Goal: Navigation & Orientation: Find specific page/section

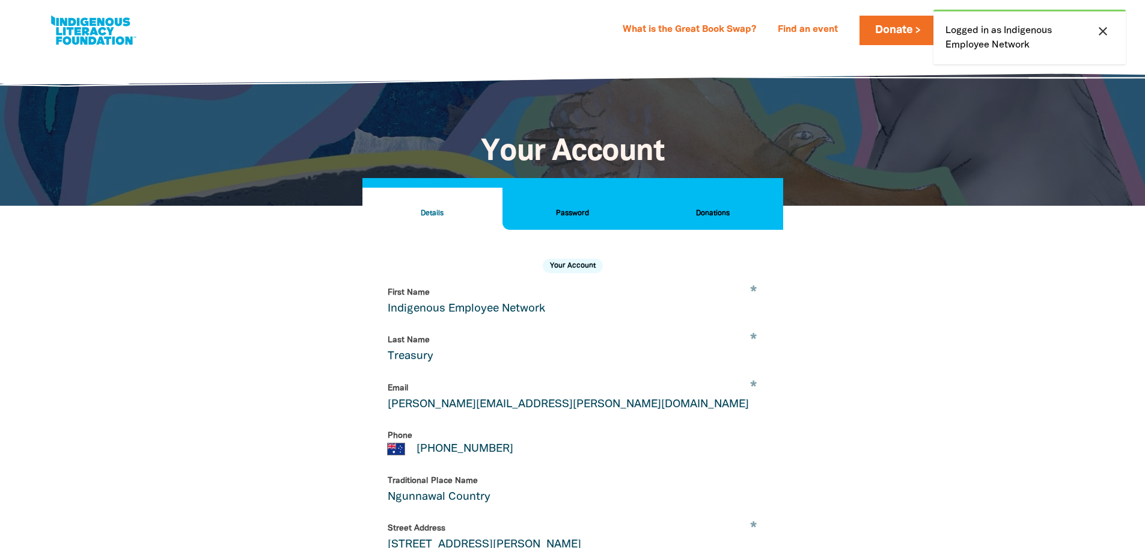
select select "AU"
click at [1101, 29] on icon "close" at bounding box center [1103, 31] width 14 height 14
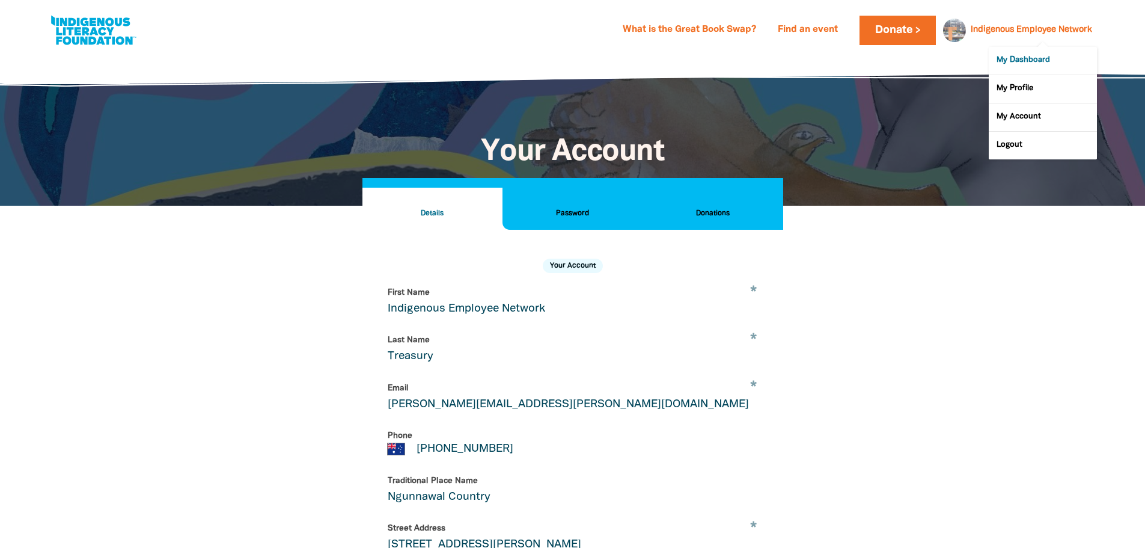
click at [1027, 58] on link "My Dashboard" at bounding box center [1043, 61] width 108 height 28
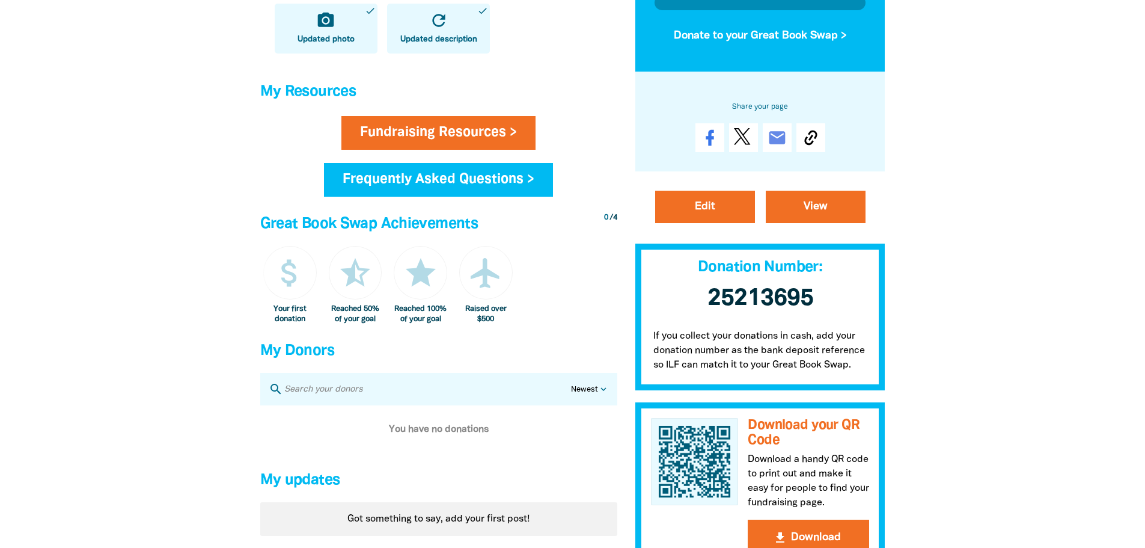
scroll to position [481, 0]
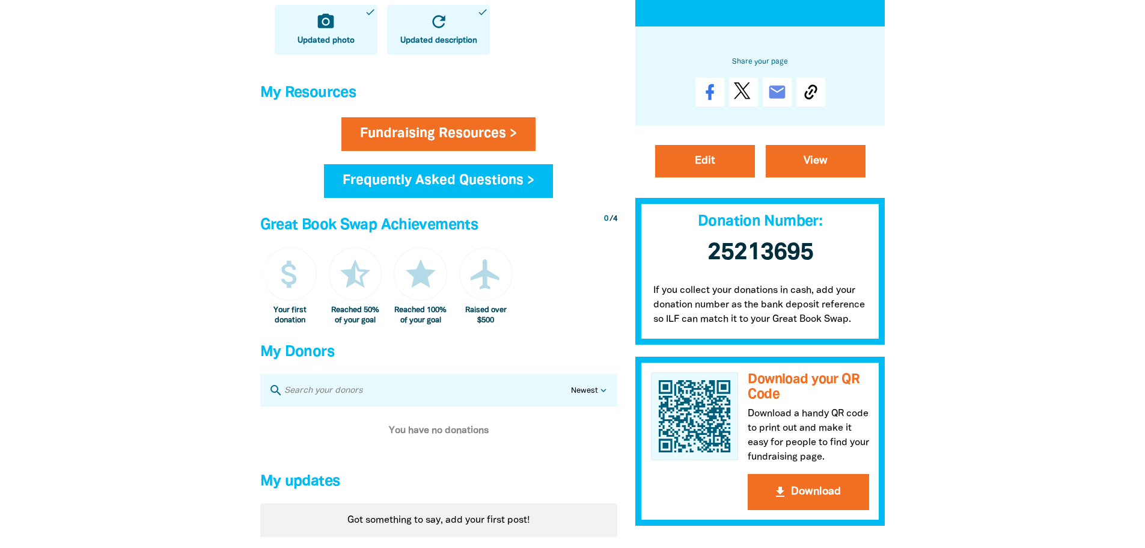
click at [1015, 361] on div at bounding box center [572, 85] width 1145 height 1024
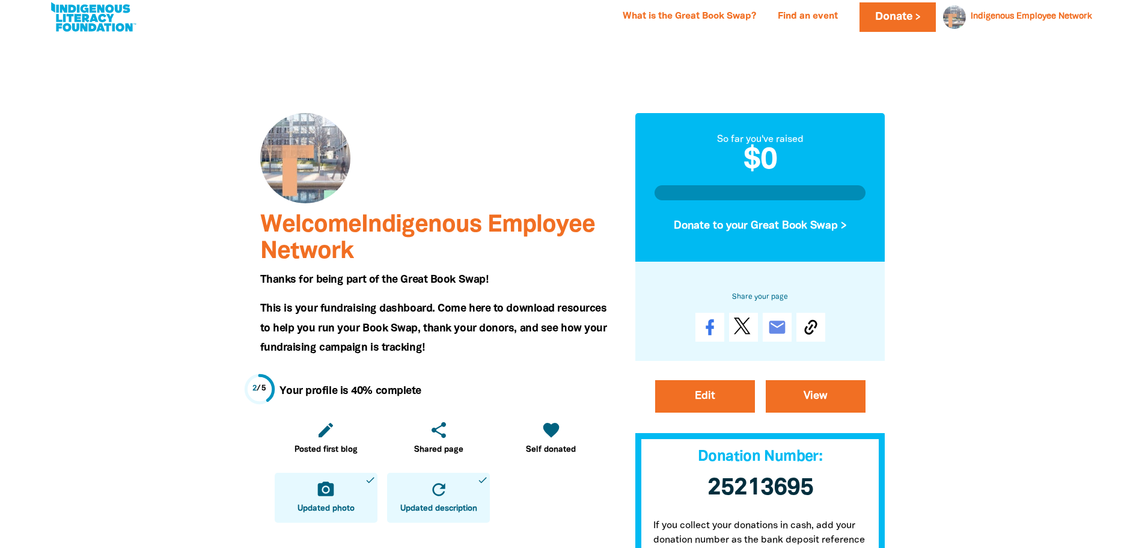
scroll to position [0, 0]
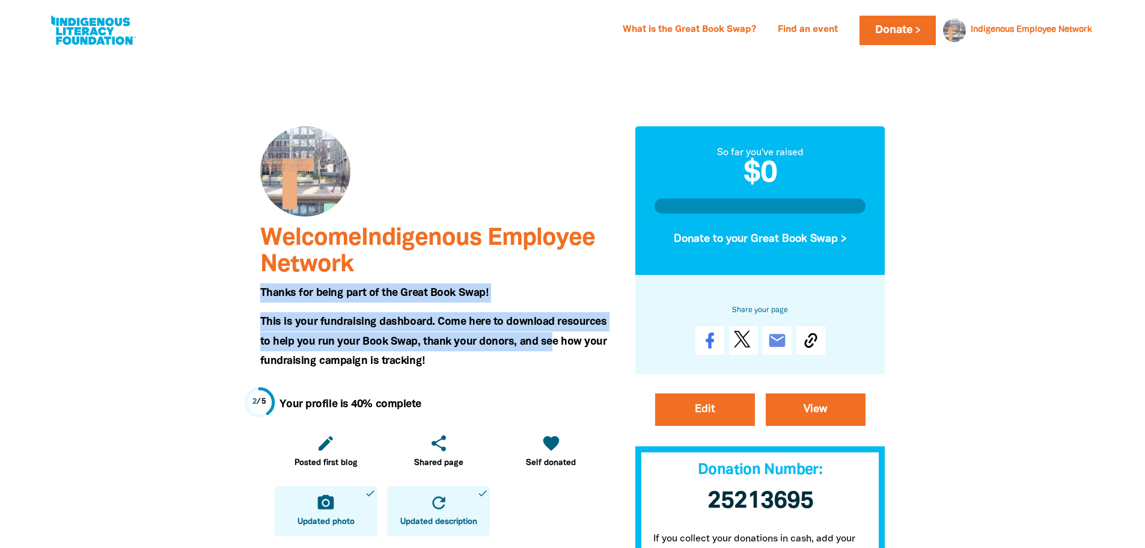
drag, startPoint x: 307, startPoint y: 294, endPoint x: 535, endPoint y: 338, distance: 232.6
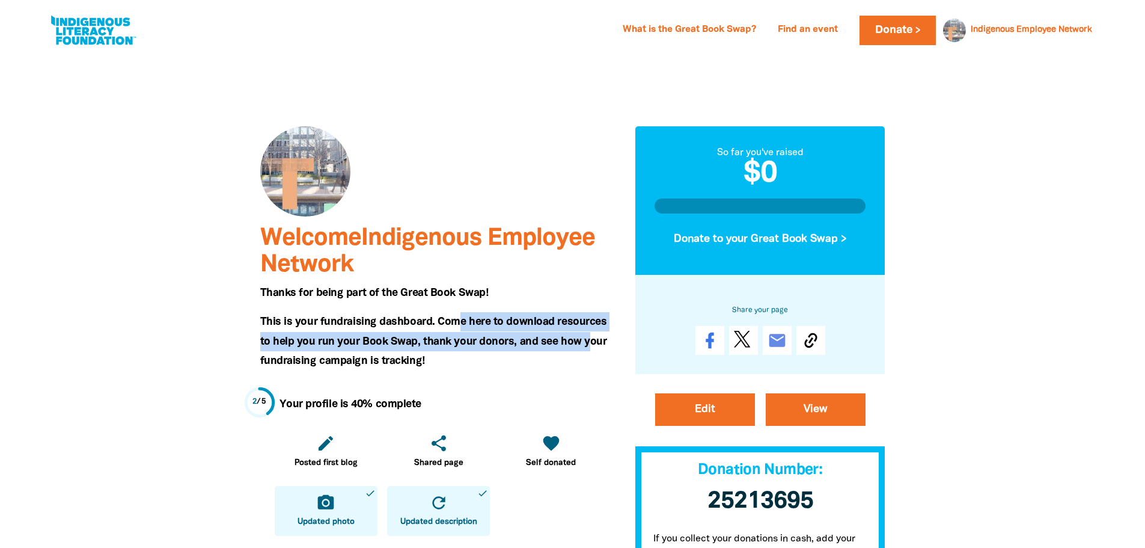
drag, startPoint x: 500, startPoint y: 324, endPoint x: 572, endPoint y: 351, distance: 76.8
click at [572, 351] on h5 "This is your fundraising dashboard. Come here to download resources to help you…" at bounding box center [438, 341] width 357 height 58
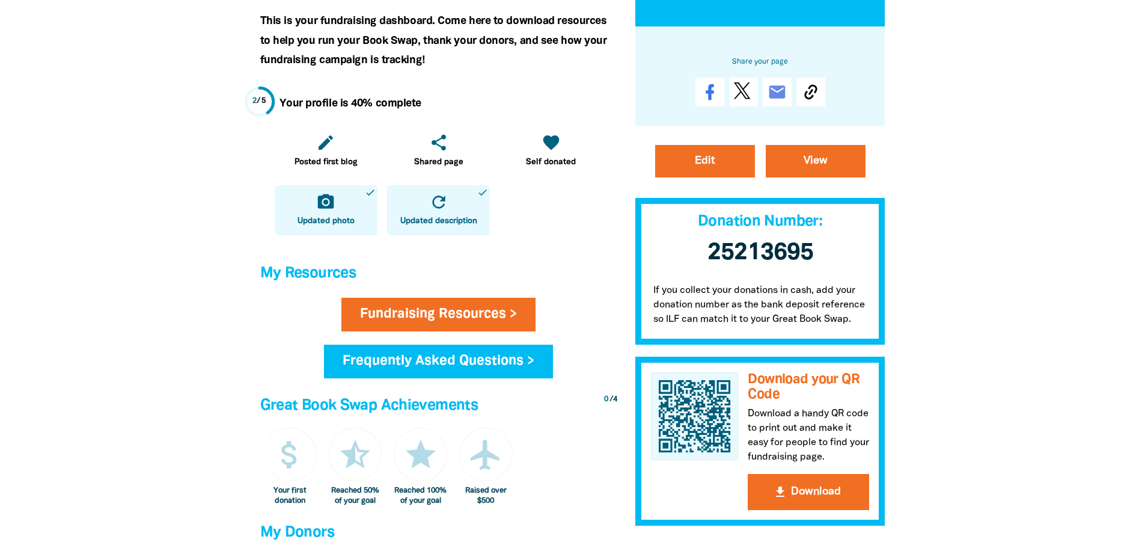
scroll to position [481, 0]
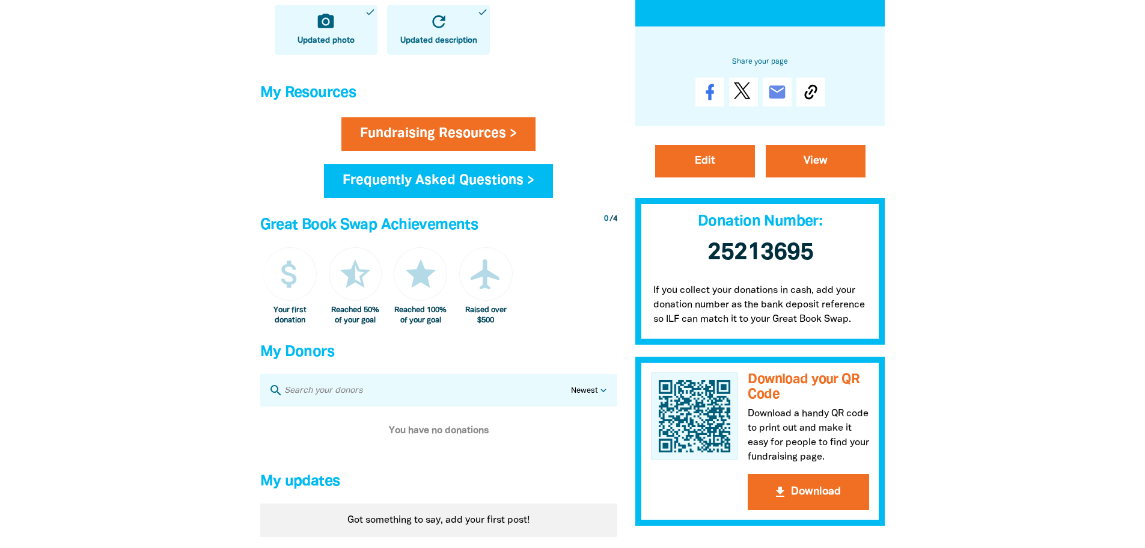
click at [1065, 286] on div at bounding box center [572, 85] width 1145 height 1024
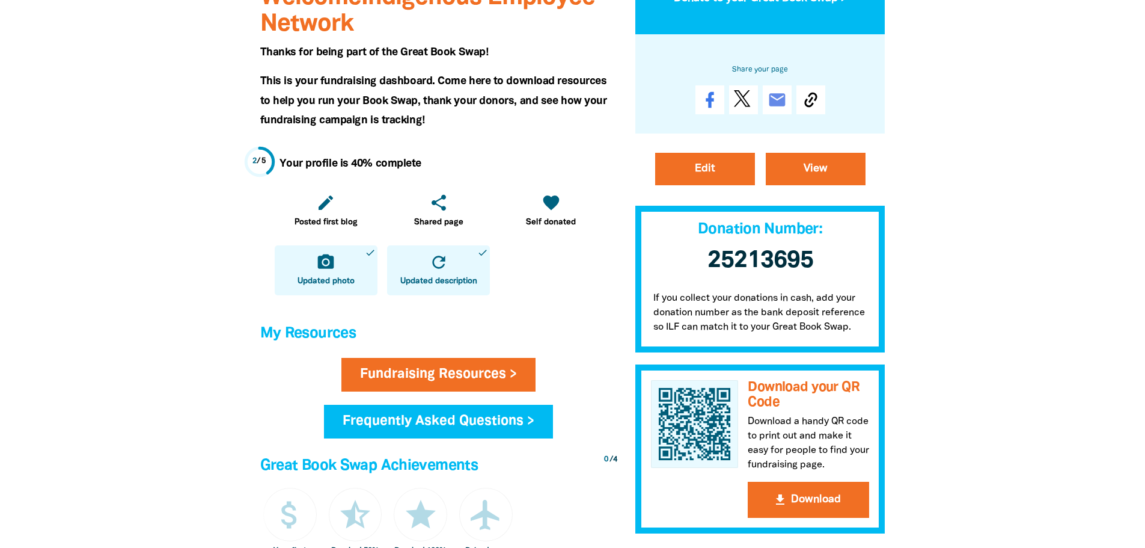
scroll to position [180, 0]
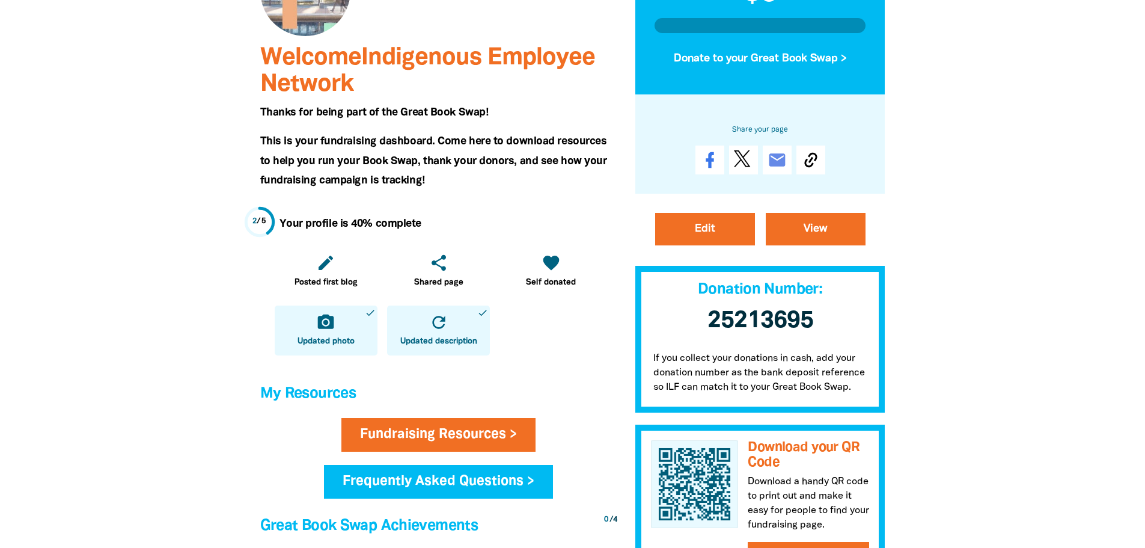
click at [1018, 334] on div at bounding box center [572, 386] width 1145 height 1024
drag, startPoint x: 666, startPoint y: 387, endPoint x: 853, endPoint y: 381, distance: 187.1
click at [853, 381] on p "If you collect your donations in cash, add your donation number as the bank dep…" at bounding box center [760, 375] width 250 height 73
click at [981, 415] on div at bounding box center [572, 386] width 1145 height 1024
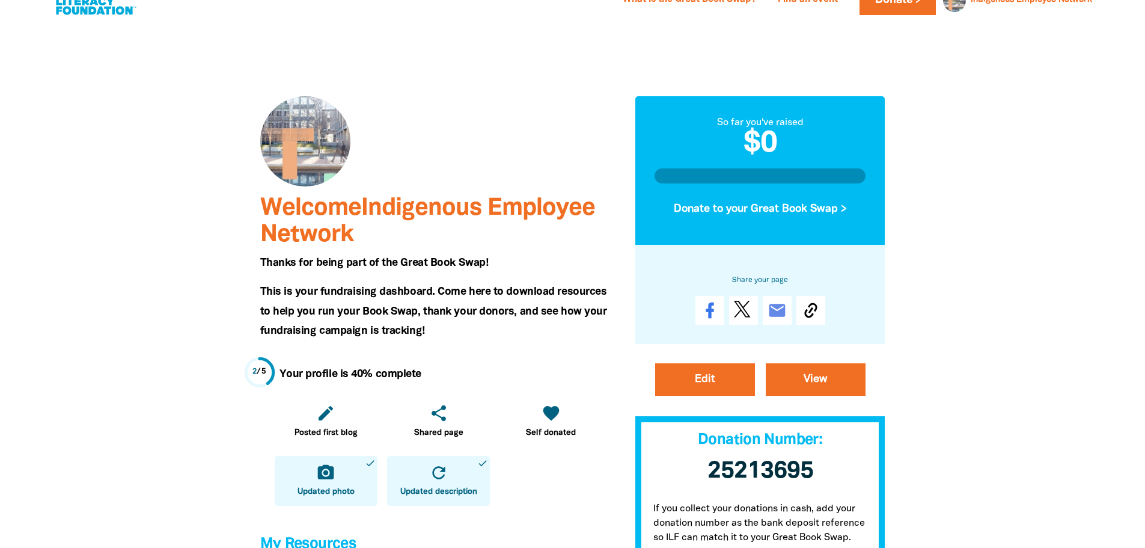
scroll to position [0, 0]
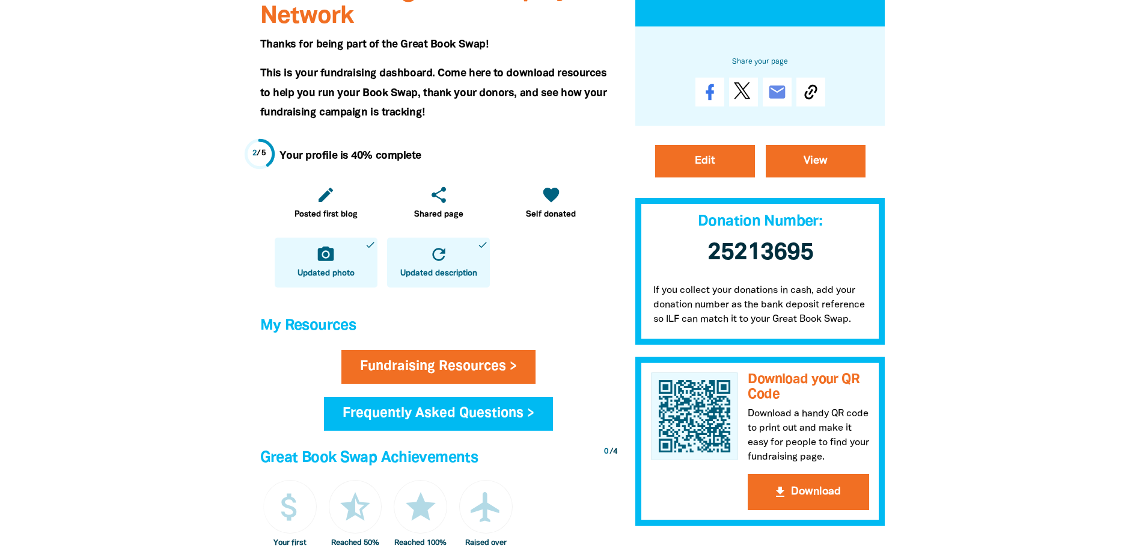
scroll to position [60, 0]
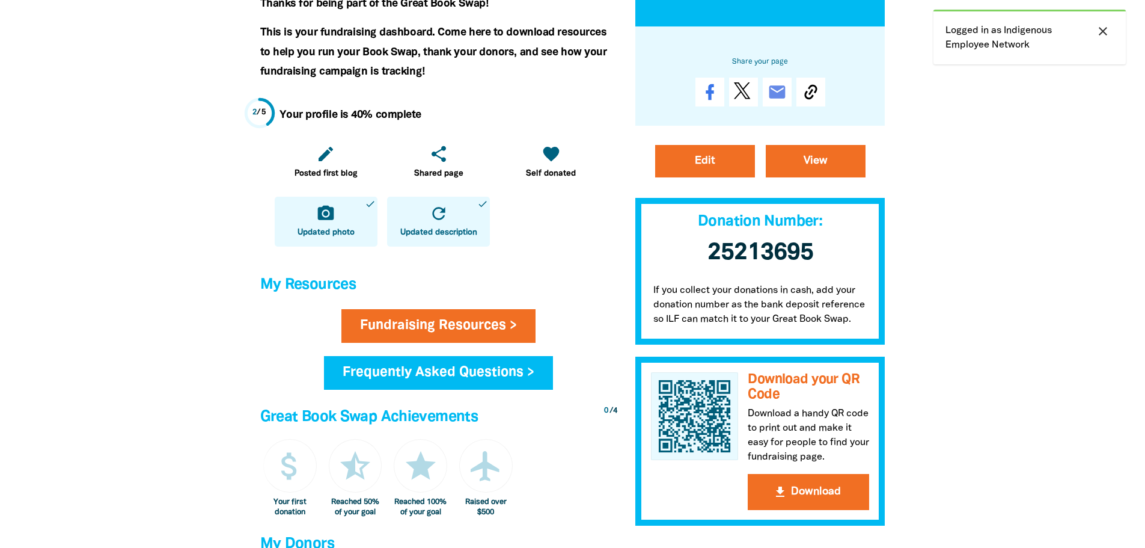
scroll to position [361, 0]
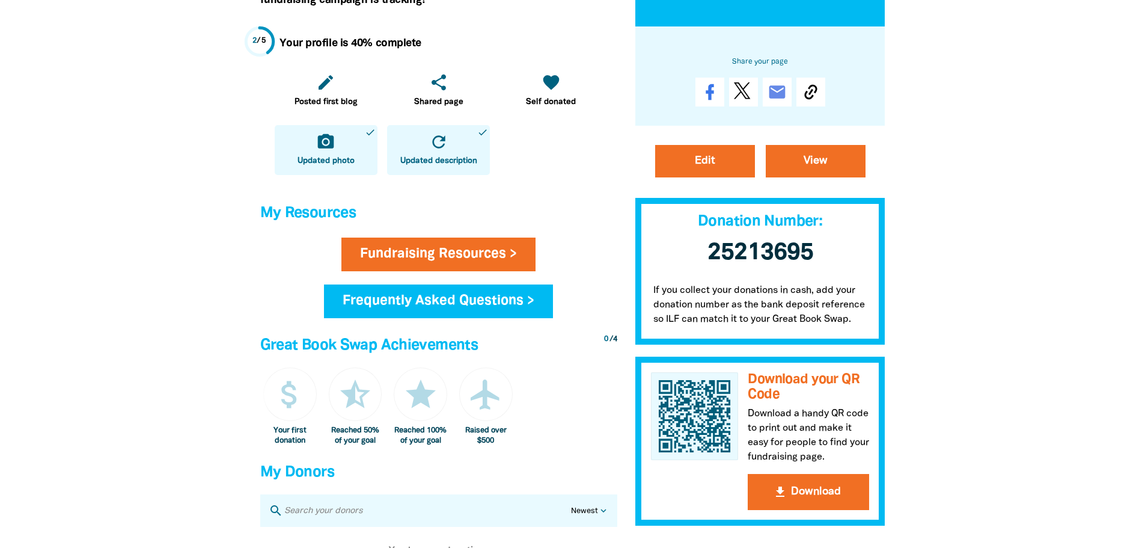
click at [1057, 373] on div at bounding box center [572, 205] width 1145 height 1024
click at [1062, 373] on div at bounding box center [572, 205] width 1145 height 1024
click at [1092, 366] on div at bounding box center [572, 205] width 1145 height 1024
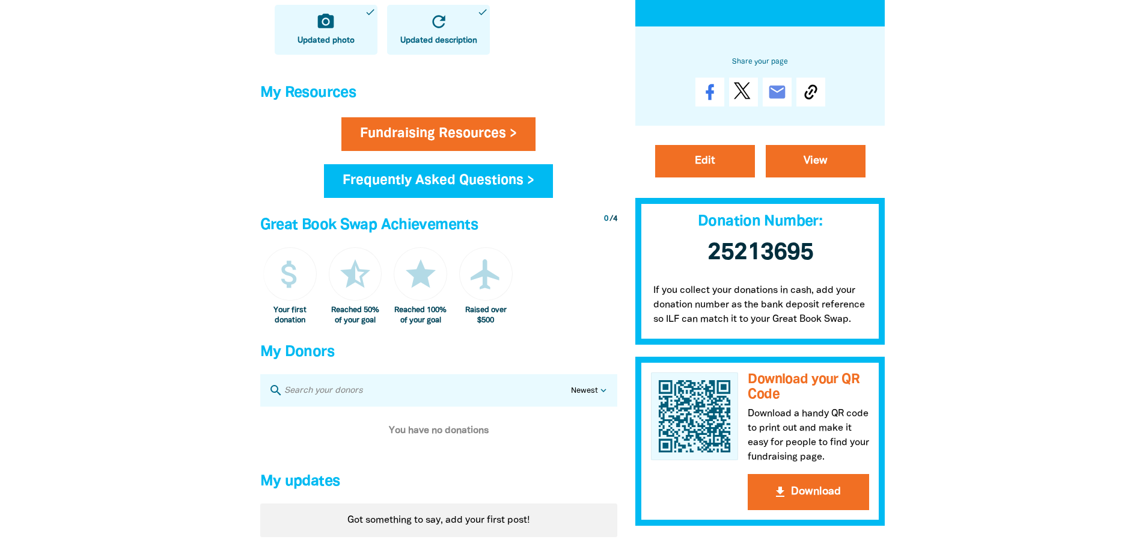
click at [1047, 411] on div at bounding box center [572, 85] width 1145 height 1024
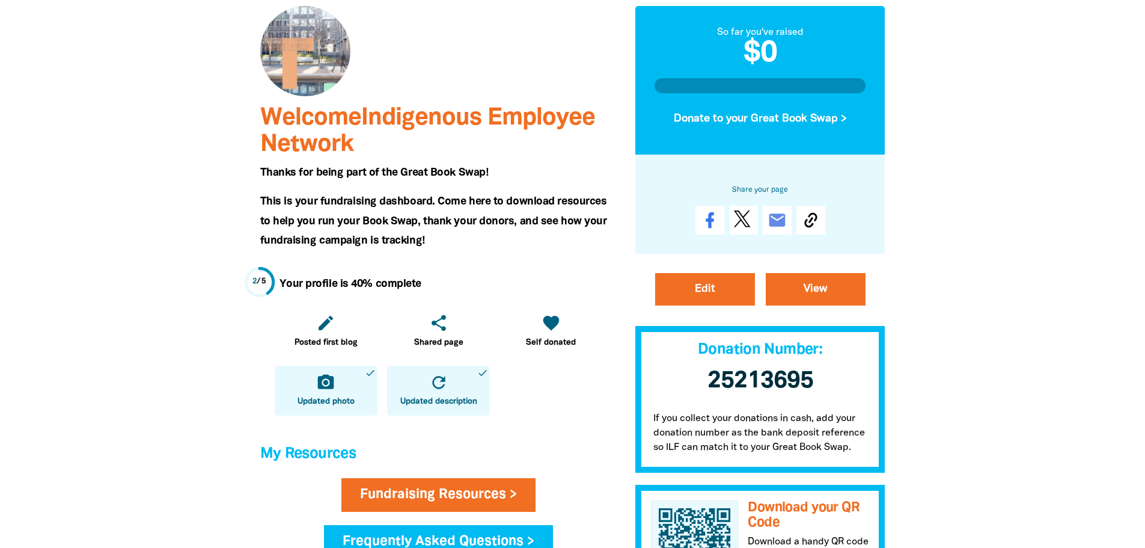
scroll to position [0, 0]
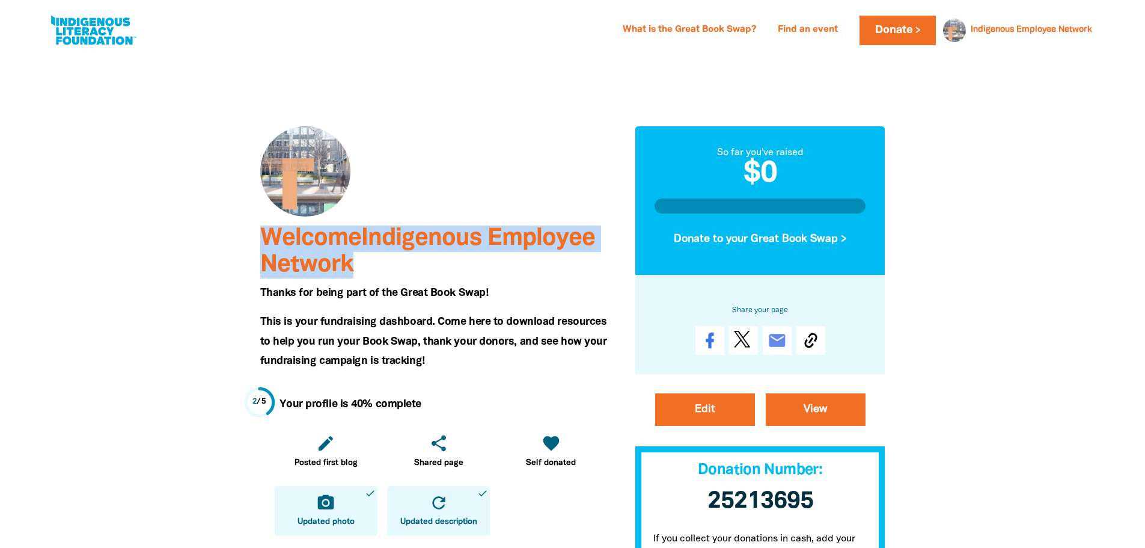
drag, startPoint x: 266, startPoint y: 237, endPoint x: 358, endPoint y: 260, distance: 94.8
click at [358, 260] on h3 "Welcome Indigenous Employee Network" at bounding box center [438, 251] width 357 height 53
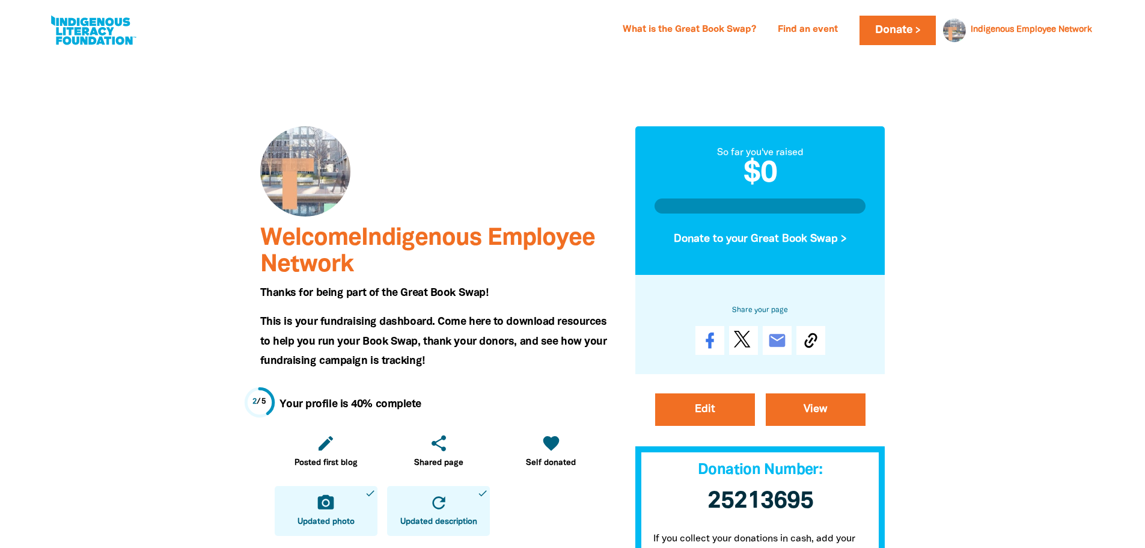
click at [450, 294] on span "Thanks for being part of the Great Book Swap!" at bounding box center [374, 293] width 228 height 10
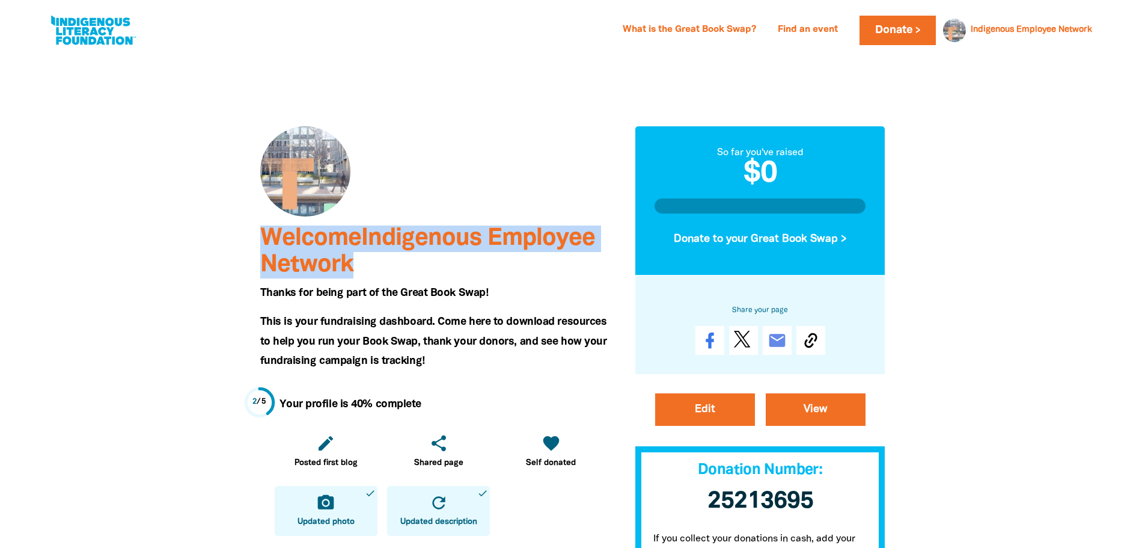
drag, startPoint x: 262, startPoint y: 236, endPoint x: 366, endPoint y: 266, distance: 108.1
click at [366, 266] on h3 "Welcome Indigenous Employee Network" at bounding box center [438, 251] width 357 height 53
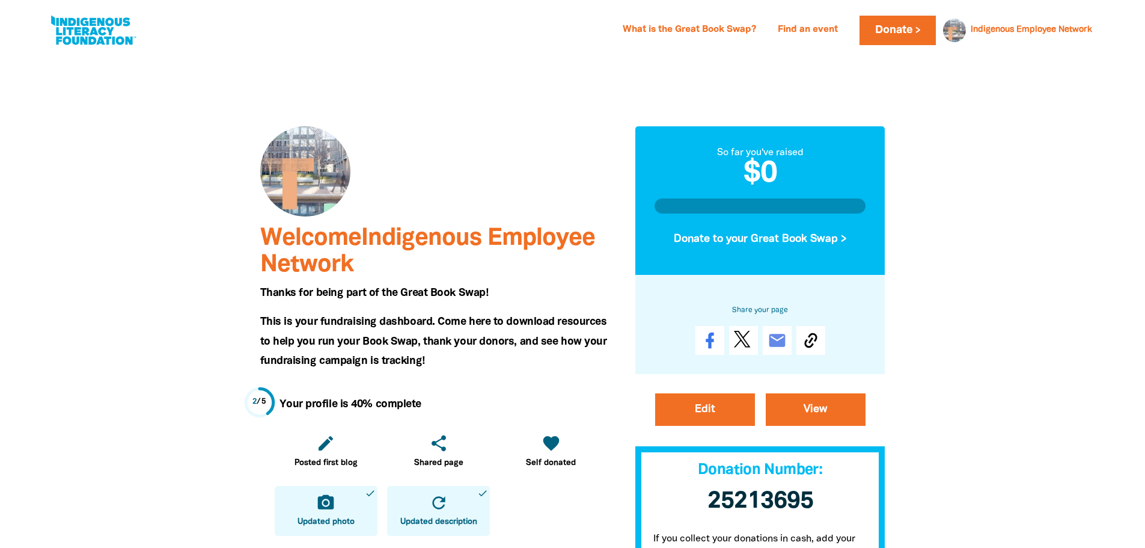
click at [474, 288] on span "Thanks for being part of the Great Book Swap!" at bounding box center [374, 293] width 228 height 10
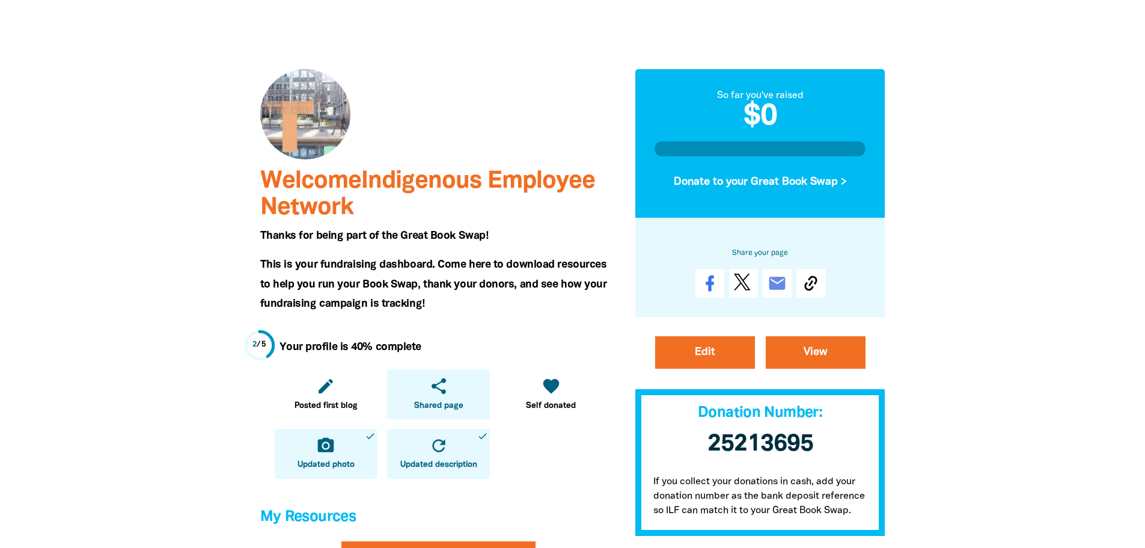
scroll to position [60, 0]
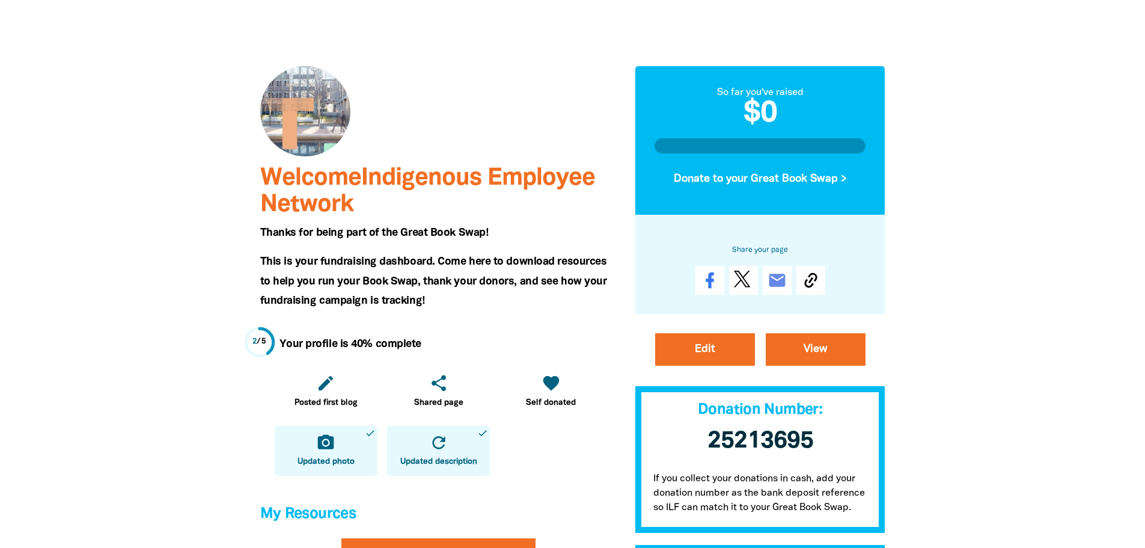
click at [994, 403] on div at bounding box center [572, 506] width 1145 height 1024
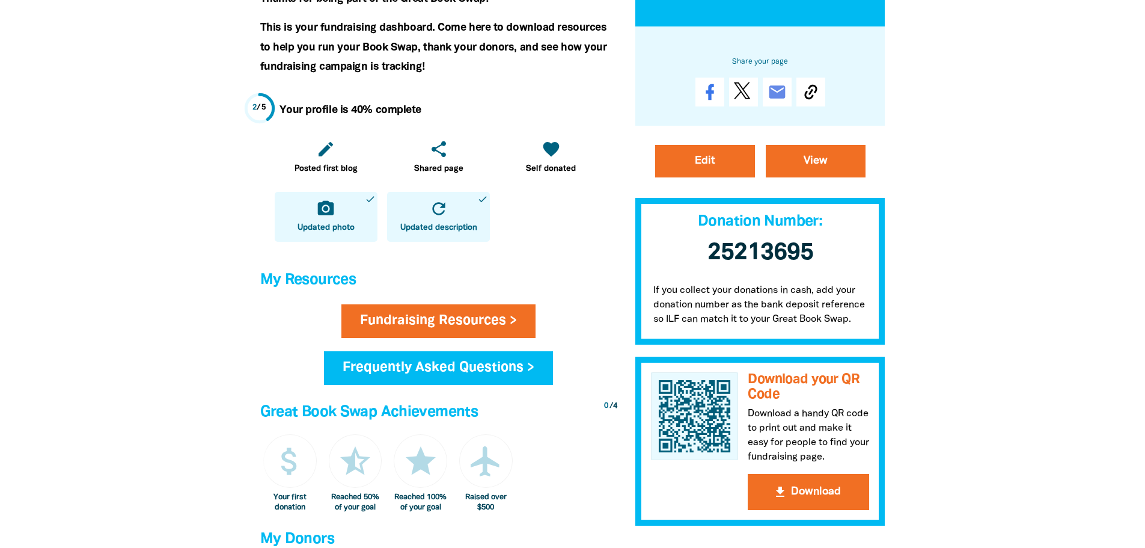
scroll to position [301, 0]
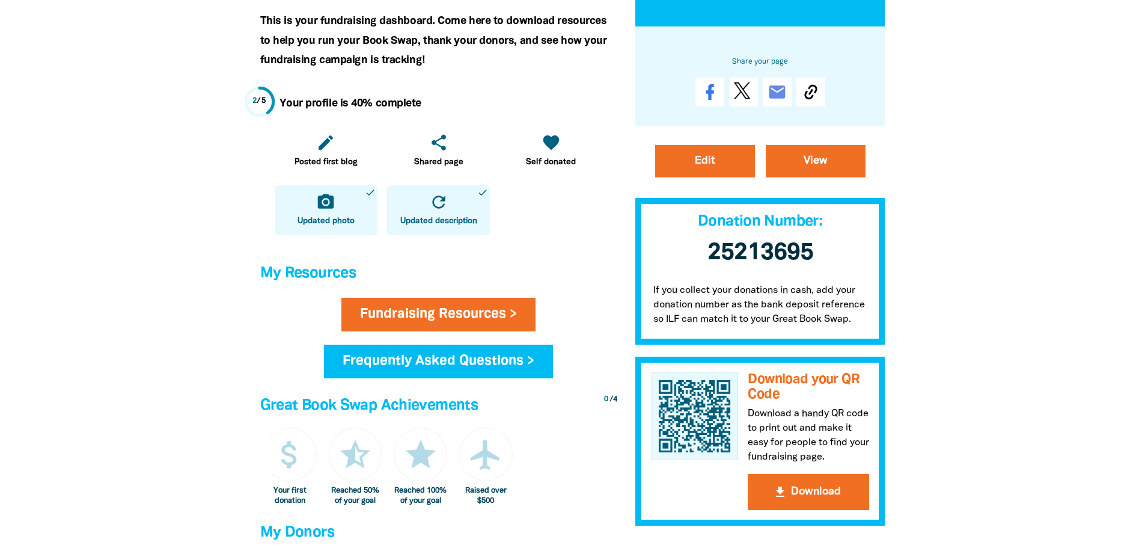
click at [1017, 370] on div at bounding box center [572, 266] width 1145 height 1024
click at [1028, 370] on div at bounding box center [572, 266] width 1145 height 1024
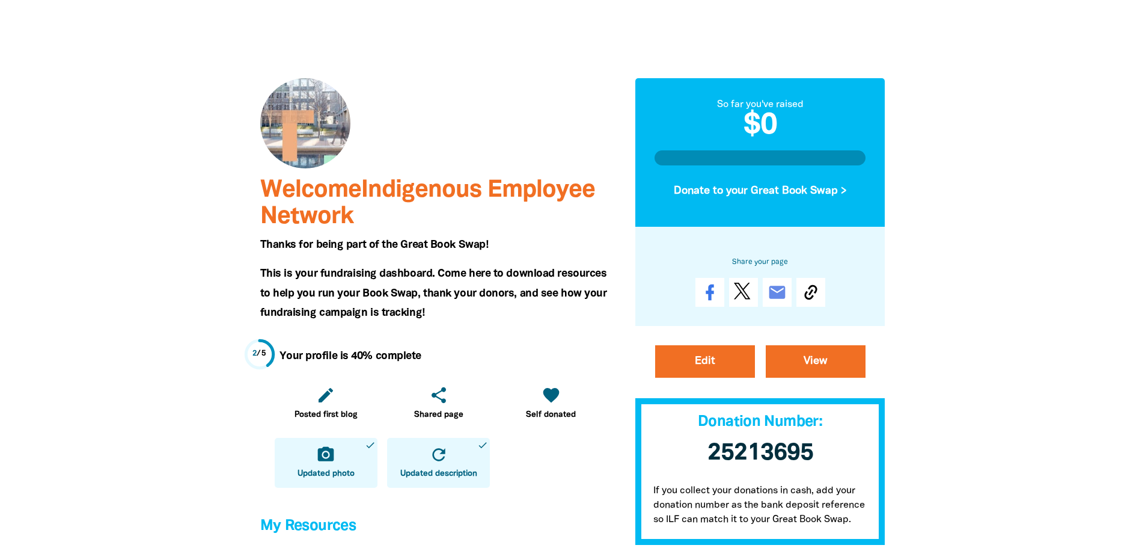
scroll to position [0, 0]
